Goal: Information Seeking & Learning: Learn about a topic

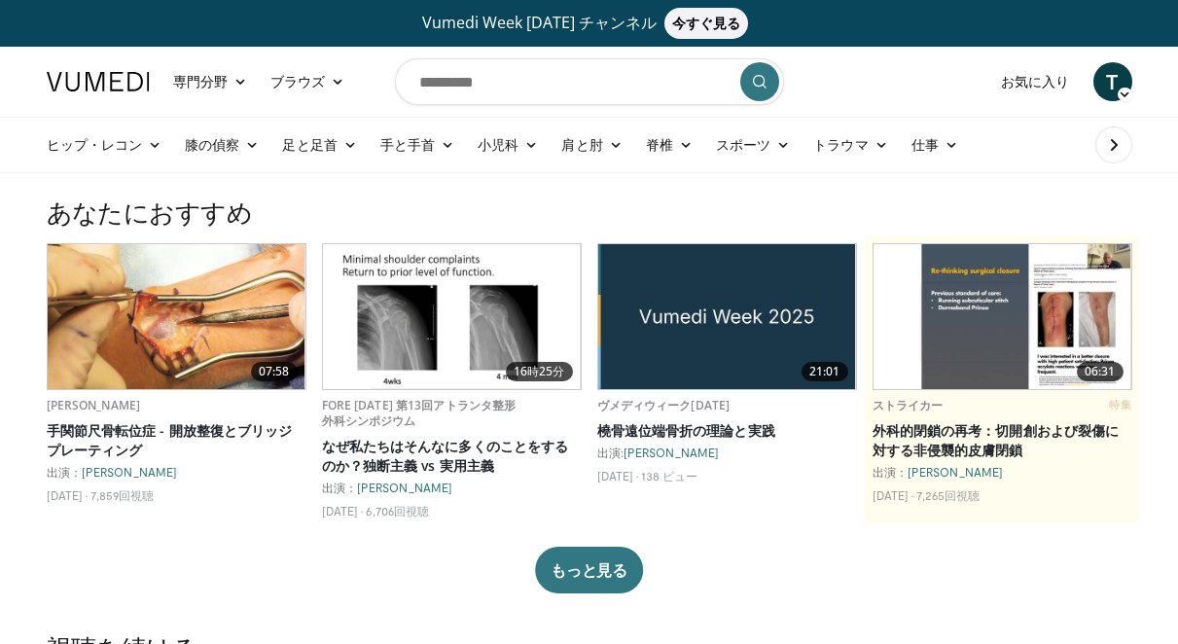
click at [307, 216] on h3 "あなたにおすすめ" at bounding box center [590, 211] width 1086 height 31
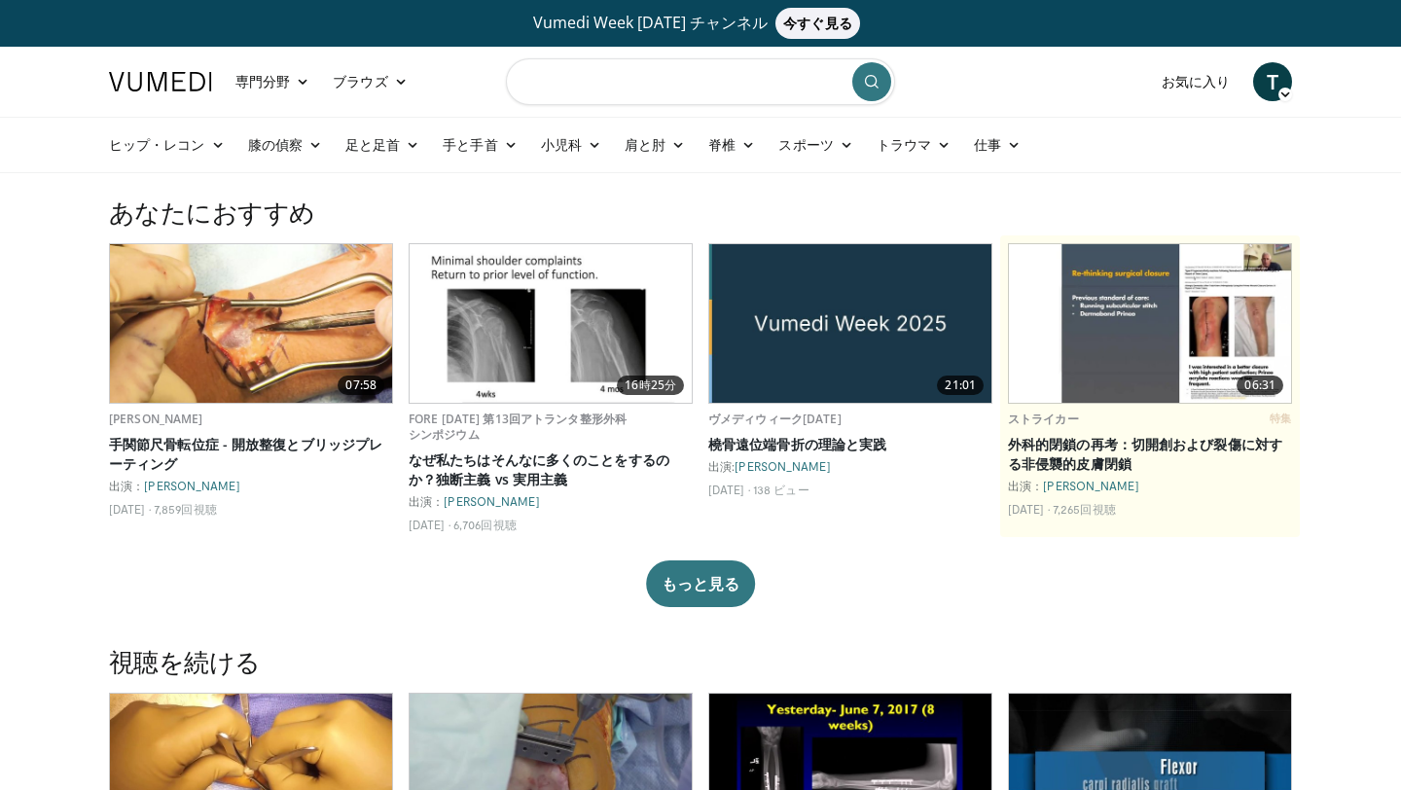
click at [567, 60] on input "検索トピック、介入" at bounding box center [700, 81] width 389 height 47
type input "*******"
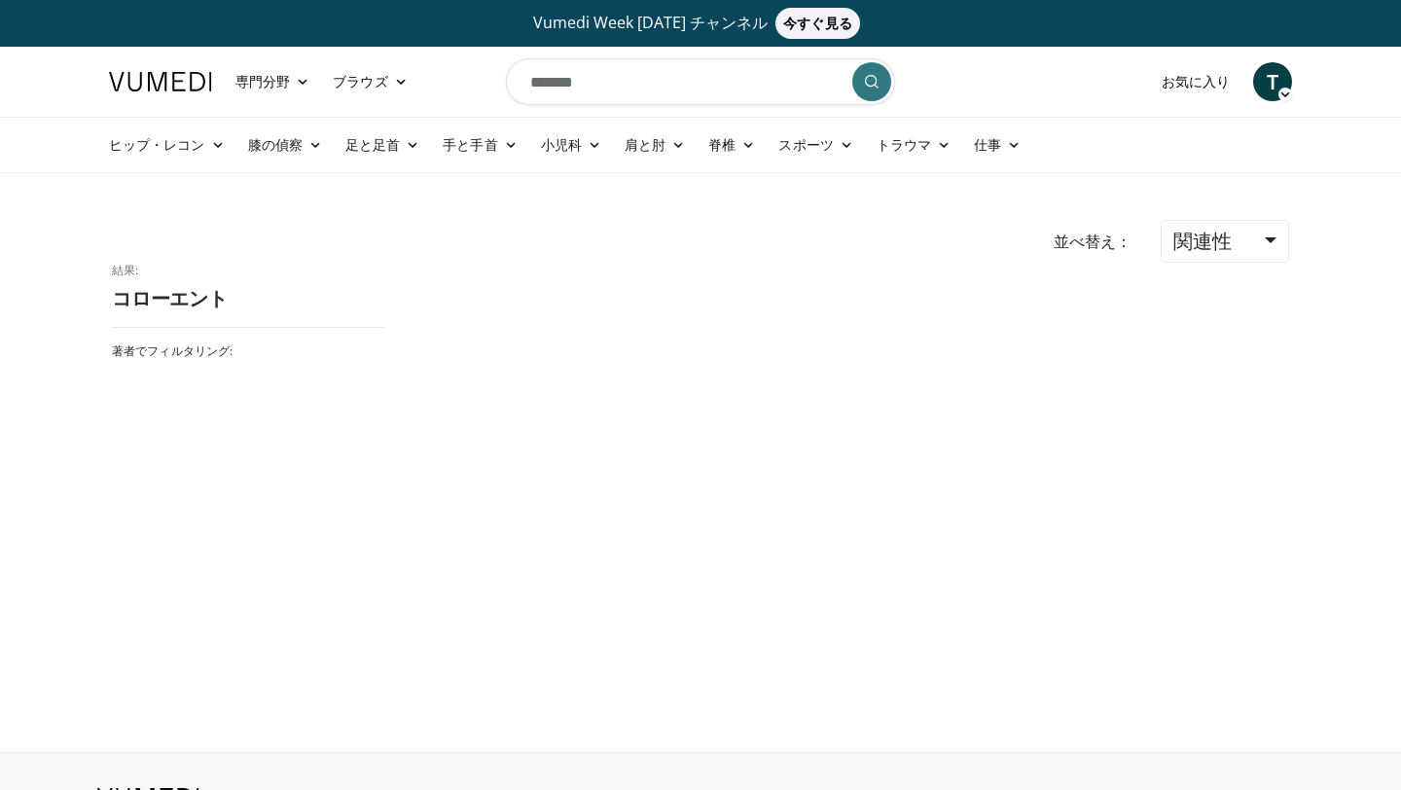
click at [581, 216] on body "Vumedi Week [DATE] チャンネル 今すぐ見る 専門[PERSON_NAME]・家庭医学 [GEOGRAPHIC_DATA]、喘息、免疫学 麻酔…" at bounding box center [700, 453] width 1401 height 906
